Goal: Task Accomplishment & Management: Use online tool/utility

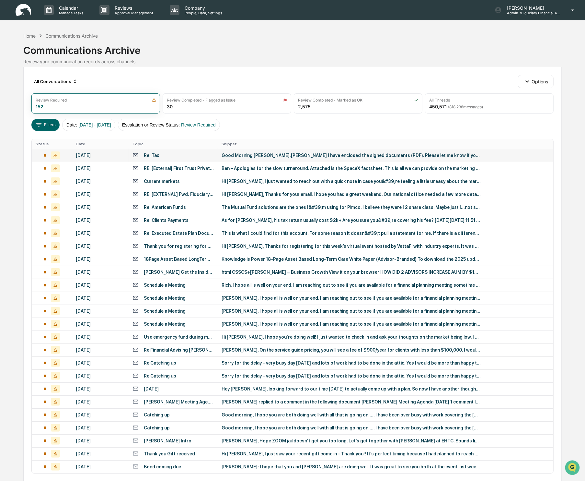
click at [355, 158] on div "Good Morning [PERSON_NAME].[PERSON_NAME] I have enclosed the signed documents (…" at bounding box center [351, 155] width 259 height 5
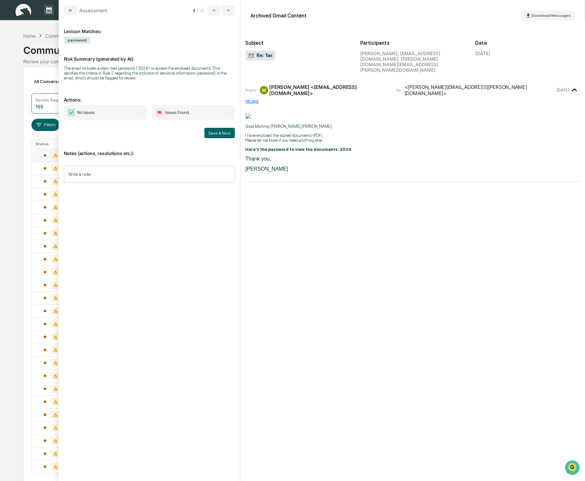
click at [140, 112] on span "modal" at bounding box center [140, 113] width 6 height 6
click at [213, 133] on button "Save & Next" at bounding box center [220, 133] width 30 height 10
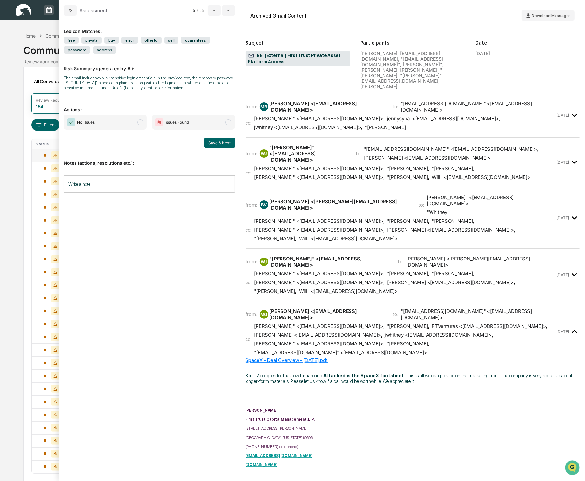
click at [140, 125] on span "modal" at bounding box center [140, 122] width 6 height 6
click at [222, 148] on button "Save & Next" at bounding box center [220, 142] width 30 height 10
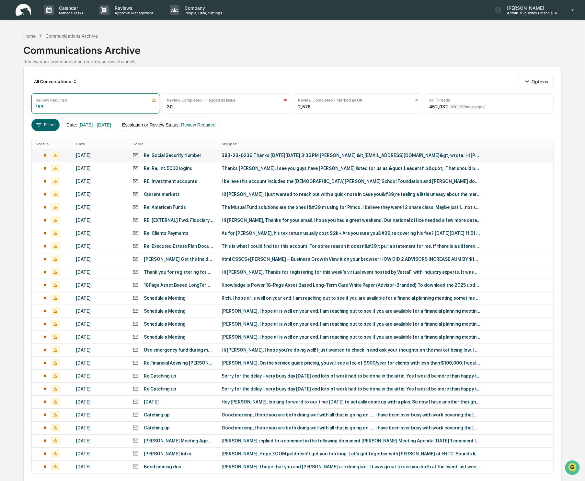
click at [25, 35] on div "Home" at bounding box center [29, 36] width 12 height 6
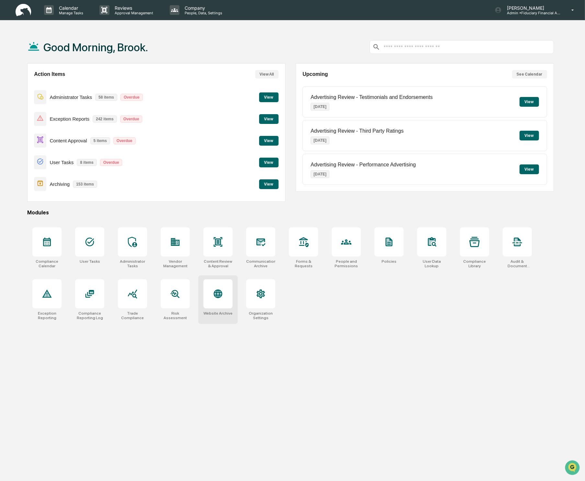
click at [216, 306] on div at bounding box center [218, 293] width 29 height 29
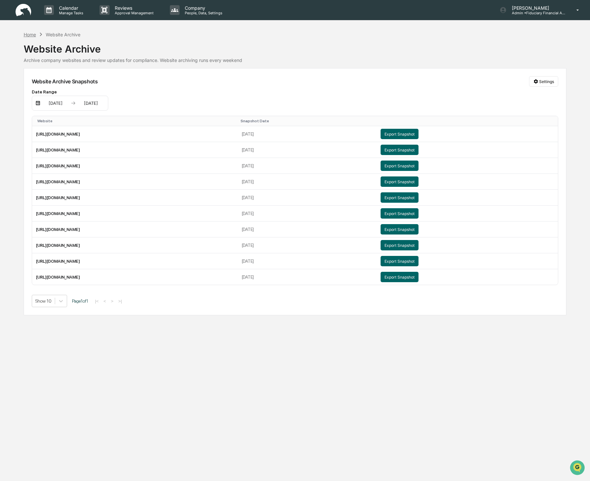
click at [28, 33] on div "Home" at bounding box center [30, 35] width 12 height 6
